Goal: Find specific page/section: Find specific page/section

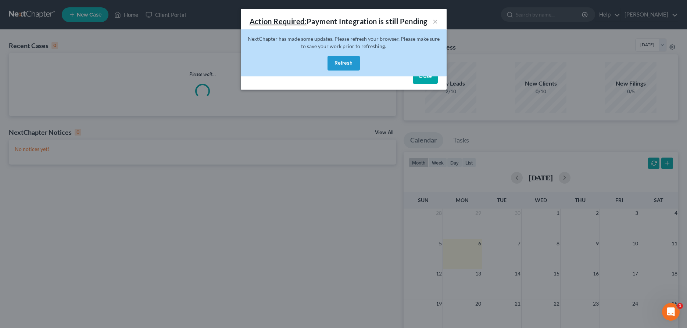
click at [341, 63] on button "Refresh" at bounding box center [344, 63] width 32 height 15
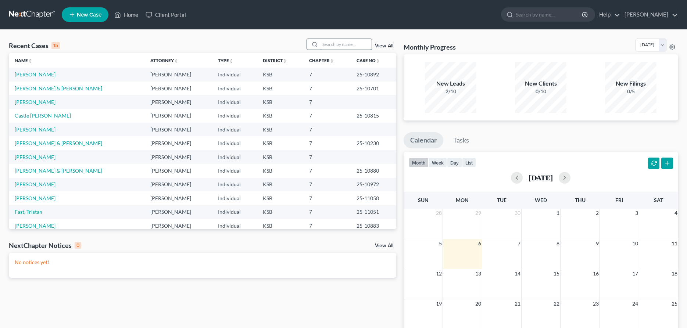
click at [358, 48] on input "search" at bounding box center [345, 44] width 51 height 11
type input "[PERSON_NAME]"
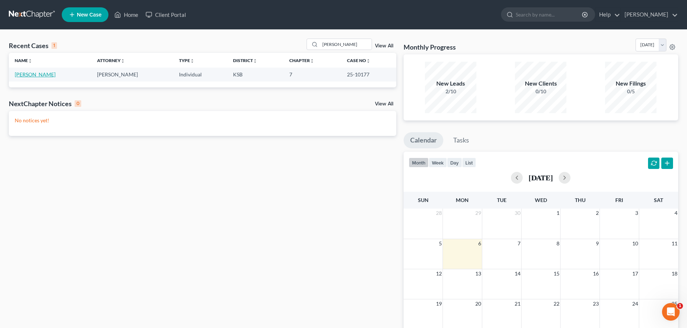
click at [35, 75] on link "[PERSON_NAME]" at bounding box center [35, 74] width 41 height 6
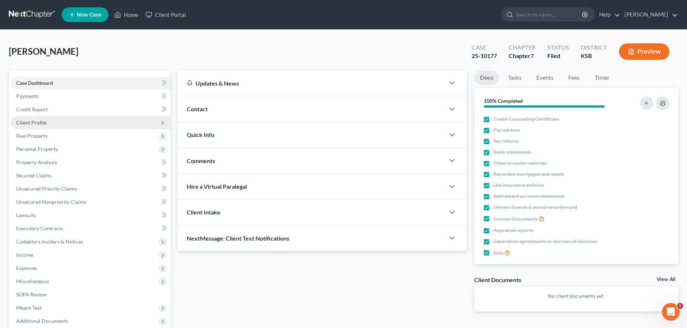
click at [48, 125] on span "Client Profile" at bounding box center [90, 122] width 160 height 13
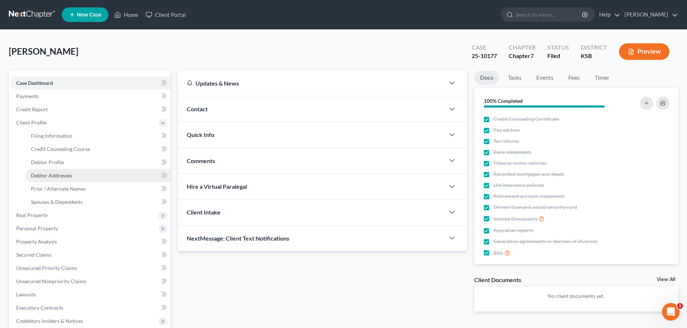
click at [55, 174] on span "Debtor Addresses" at bounding box center [51, 175] width 41 height 6
